Goal: Task Accomplishment & Management: Manage account settings

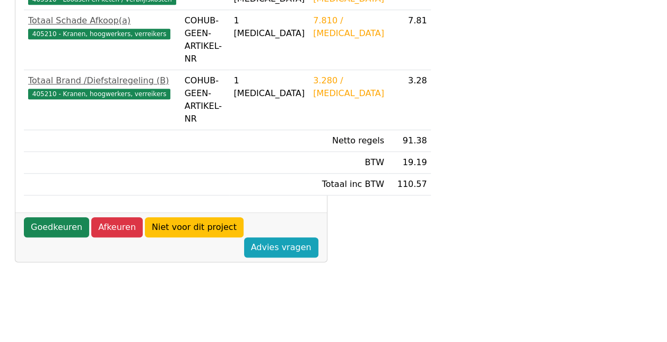
scroll to position [425, 0]
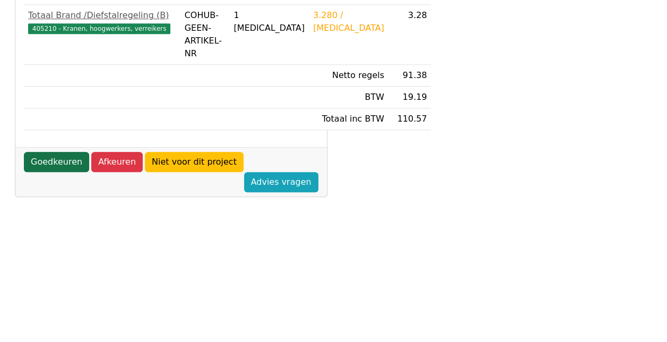
click at [51, 172] on link "Goedkeuren" at bounding box center [56, 162] width 65 height 20
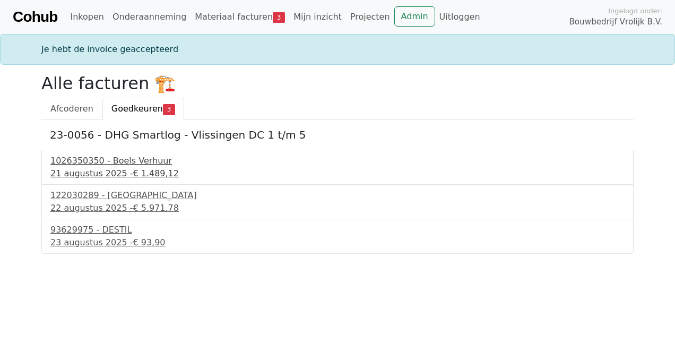
click at [101, 165] on div "1026350350 - Boels Verhuur" at bounding box center [337, 161] width 575 height 13
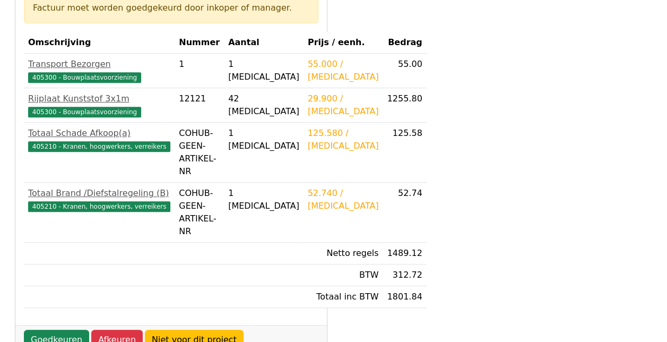
scroll to position [319, 0]
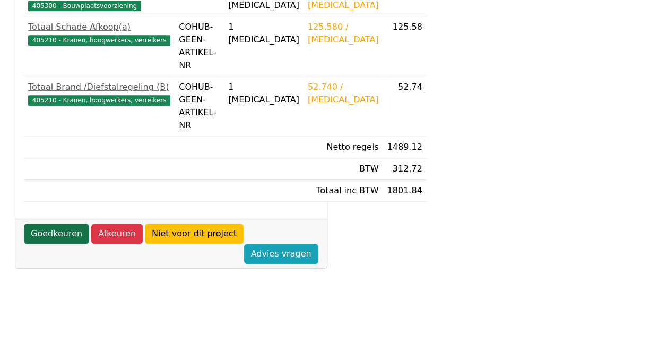
click at [61, 244] on link "Goedkeuren" at bounding box center [56, 234] width 65 height 20
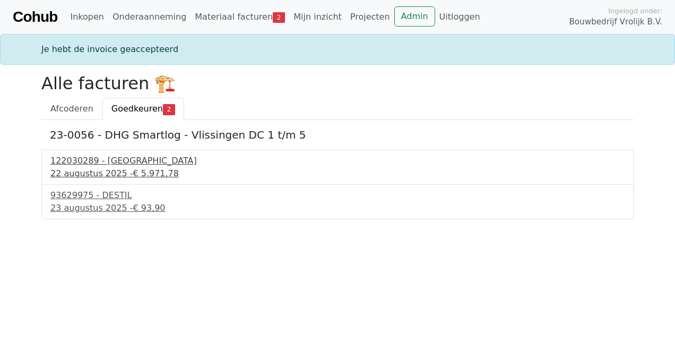
click at [135, 168] on span "€ 5.971,78" at bounding box center [156, 173] width 46 height 10
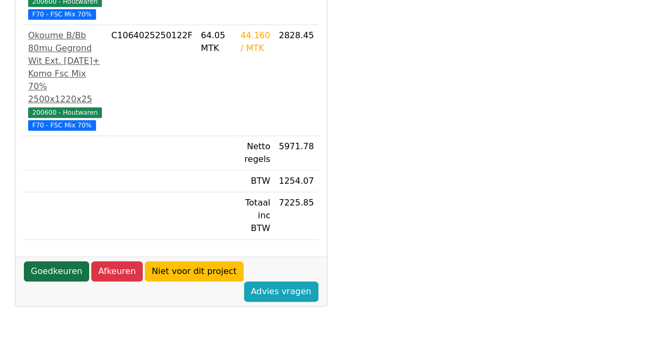
scroll to position [467, 0]
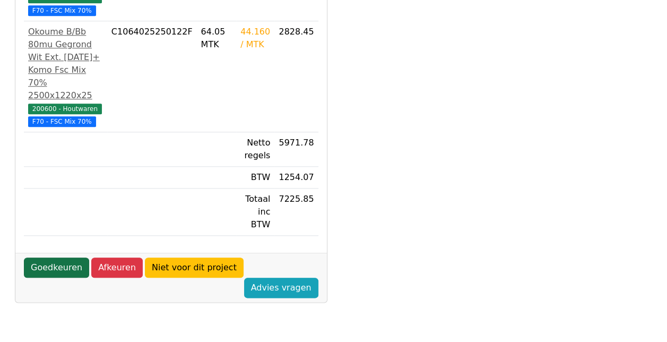
click at [73, 258] on link "Goedkeuren" at bounding box center [56, 268] width 65 height 20
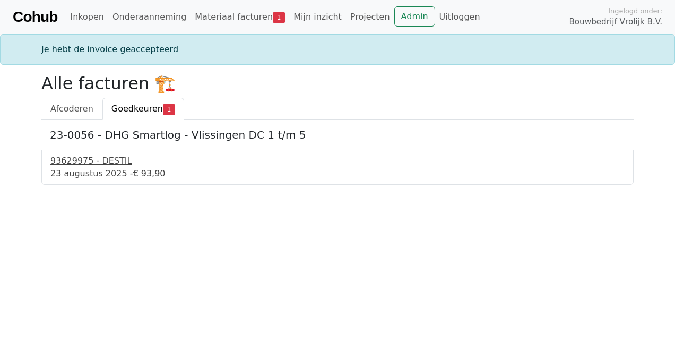
click at [54, 165] on div "93629975 - DESTIL" at bounding box center [337, 161] width 575 height 13
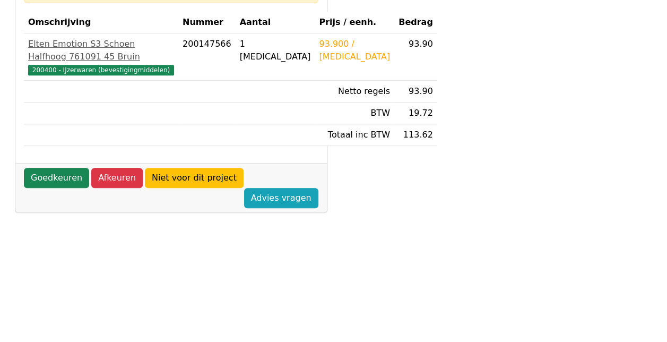
scroll to position [266, 0]
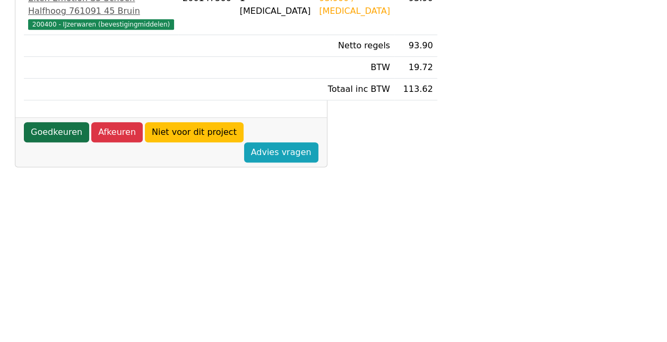
click at [61, 142] on link "Goedkeuren" at bounding box center [56, 132] width 65 height 20
